Goal: Task Accomplishment & Management: Use online tool/utility

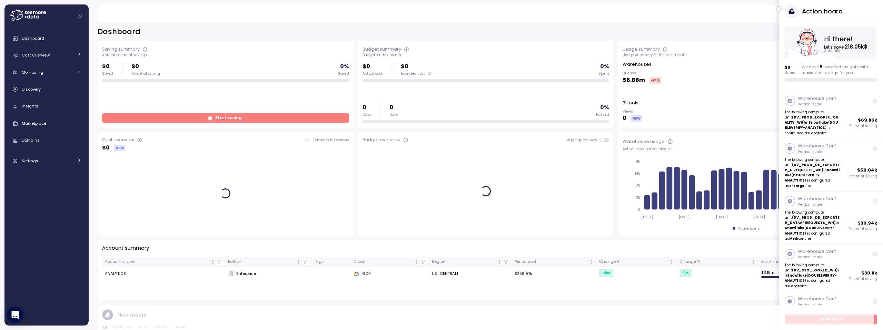
click at [780, 10] on icon "button" at bounding box center [778, 9] width 3 height 8
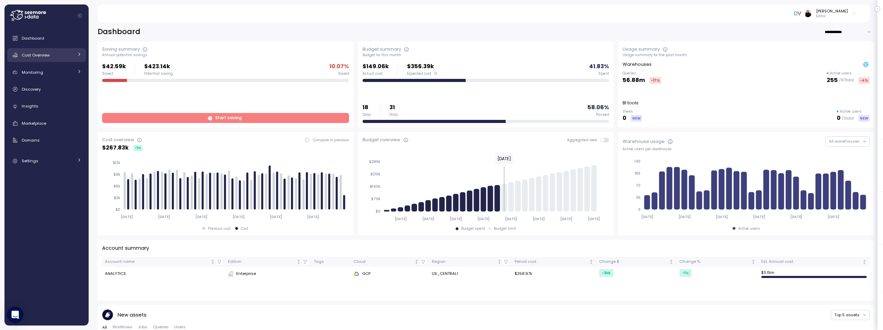
click at [47, 58] on span "Cost Overview" at bounding box center [36, 55] width 28 height 6
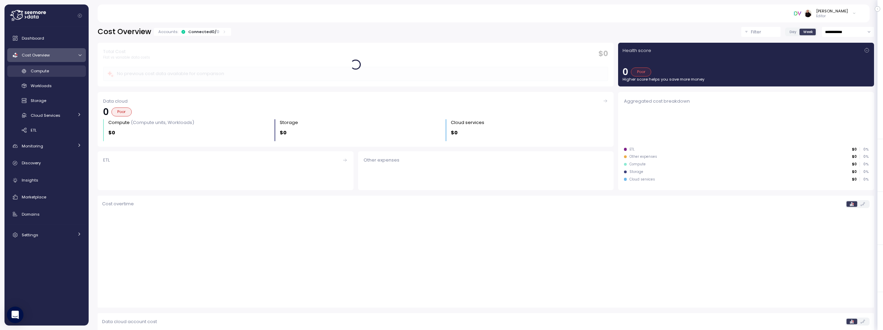
click at [42, 71] on span "Compute" at bounding box center [40, 71] width 18 height 6
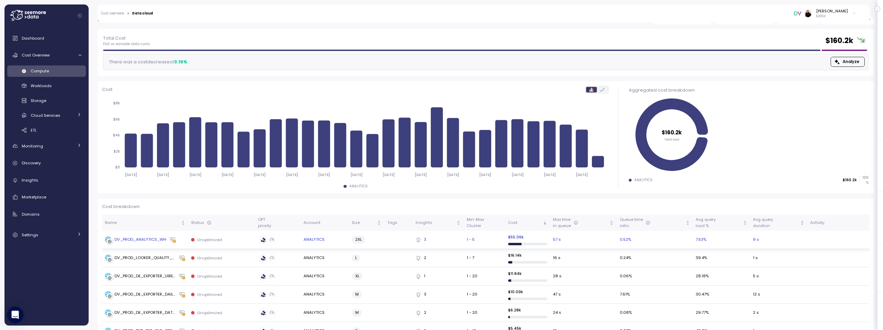
scroll to position [33, 0]
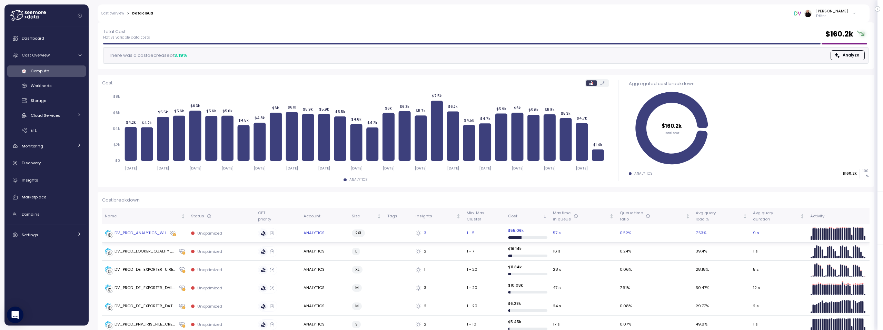
click at [135, 235] on div "DV_PROD_ANALYTICS_WH" at bounding box center [140, 233] width 52 height 6
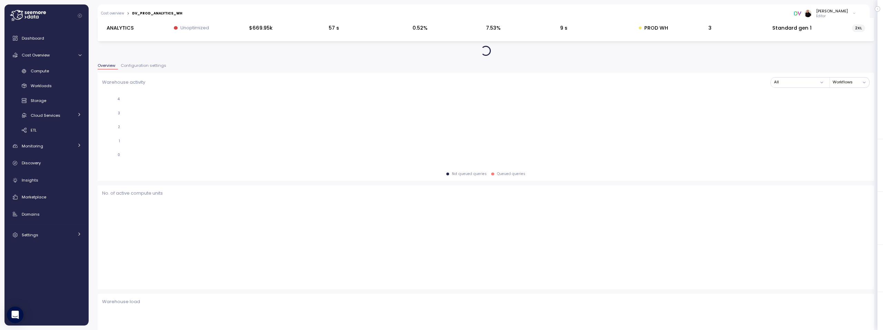
scroll to position [34, 0]
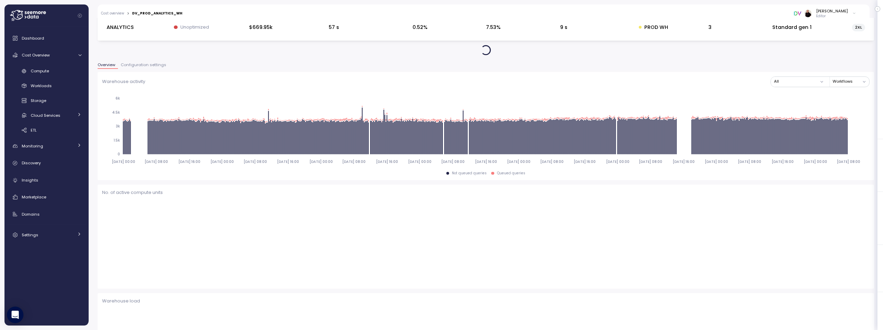
click at [150, 63] on span "Configuration settings" at bounding box center [144, 65] width 46 height 4
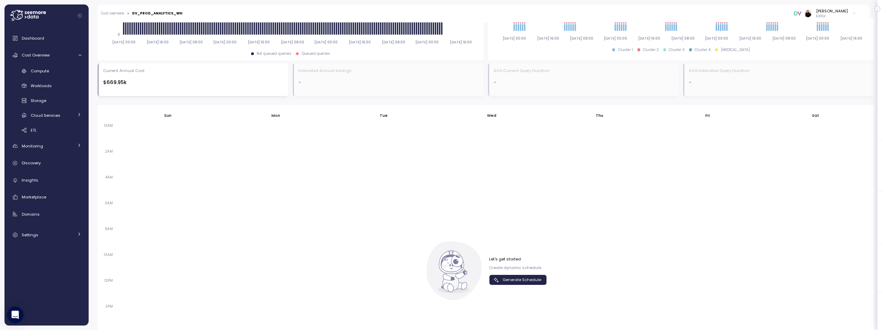
scroll to position [281, 0]
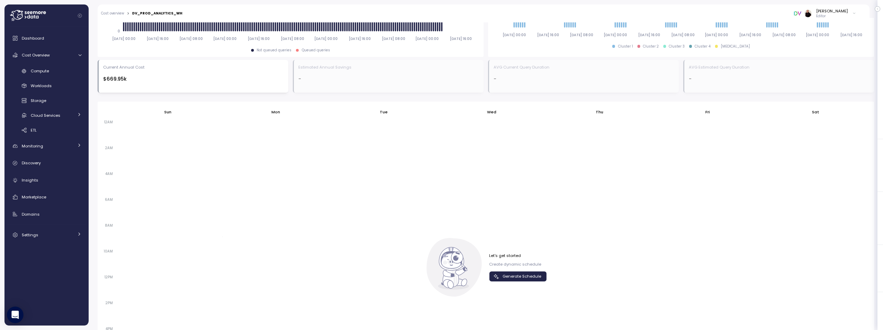
click at [509, 275] on span "Generate Schedule" at bounding box center [521, 276] width 39 height 9
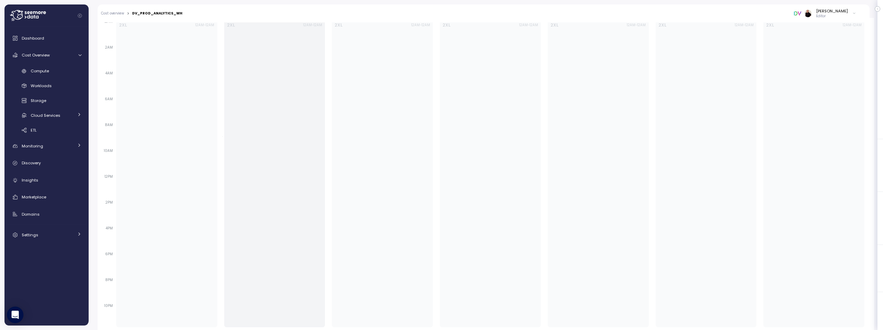
scroll to position [458, 0]
